Goal: Task Accomplishment & Management: Complete application form

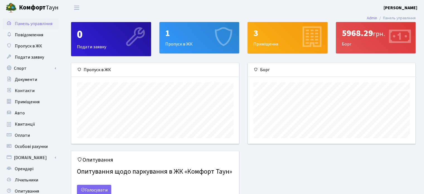
scroll to position [80, 167]
click at [175, 45] on div "1 Пропуск в ЖК" at bounding box center [200, 37] width 80 height 31
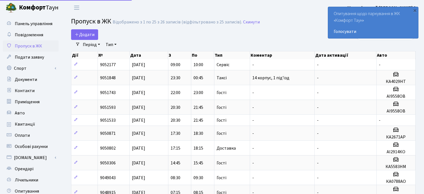
select select "25"
click at [85, 34] on span "Додати" at bounding box center [85, 35] width 20 height 6
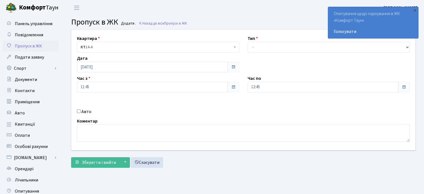
click at [95, 46] on span "КТ 14-4" at bounding box center [157, 47] width 152 height 6
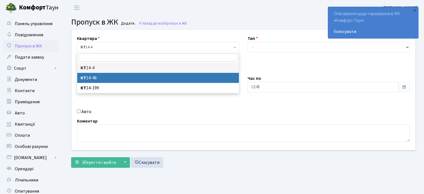
select select "7423"
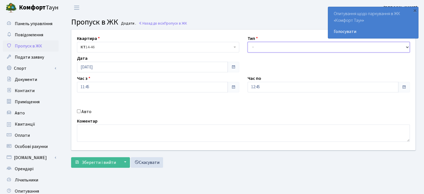
click at [254, 45] on select "- Доставка Таксі Гості Сервіс" at bounding box center [329, 47] width 162 height 11
select select "18"
click at [248, 42] on select "- Доставка Таксі Гості Сервіс" at bounding box center [329, 47] width 162 height 11
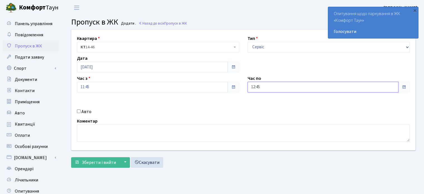
click at [253, 86] on input "12:45" at bounding box center [323, 87] width 151 height 11
type input "23:45"
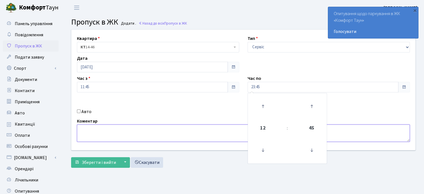
click at [88, 131] on textarea at bounding box center [243, 132] width 333 height 17
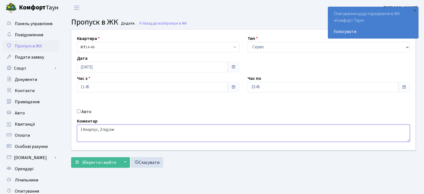
click at [108, 130] on textarea "14 корпус, 2 підїзж" at bounding box center [243, 132] width 333 height 17
click at [118, 128] on textarea "14 корпус, 2 під'їзж" at bounding box center [243, 132] width 333 height 17
type textarea "14 корпус, 2 під'їзд"
click at [93, 162] on span "Зберегти і вийти" at bounding box center [99, 162] width 34 height 6
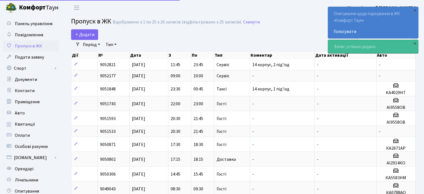
select select "25"
